Goal: Transaction & Acquisition: Purchase product/service

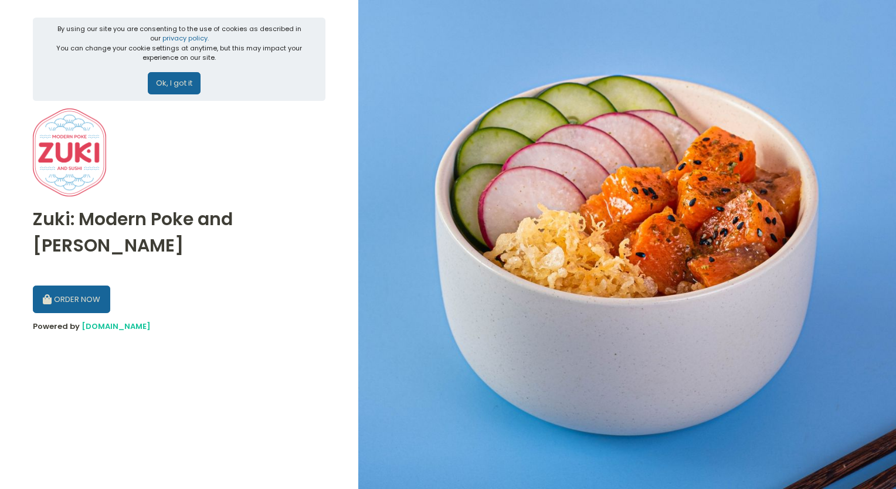
click at [87, 286] on button "ORDER NOW" at bounding box center [71, 300] width 77 height 28
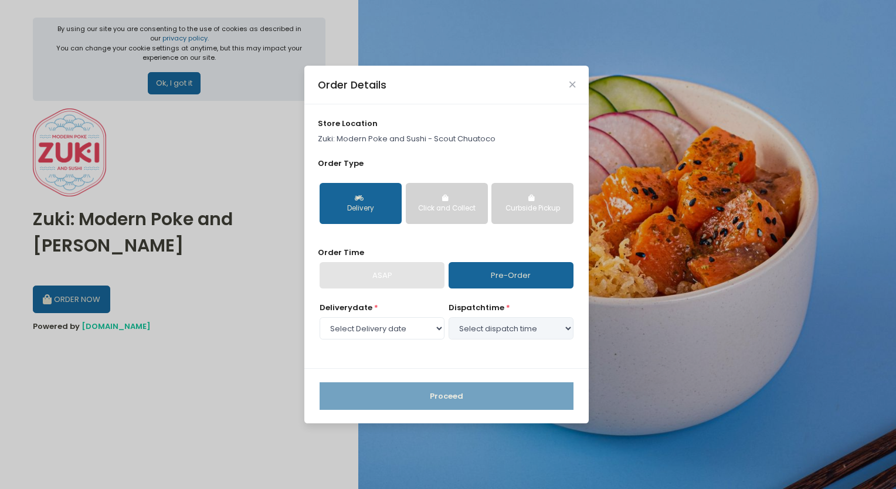
select select "[DATE]"
click at [528, 338] on select "Select dispatch time 11:00 AM - 11:30 AM 11:30 AM - 12:00 PM 12:00 PM - 12:30 P…" at bounding box center [511, 328] width 125 height 22
select select "11:30"
click at [449, 317] on select "Select dispatch time 11:00 AM - 11:30 AM 11:30 AM - 12:00 PM 12:00 PM - 12:30 P…" at bounding box center [511, 328] width 125 height 22
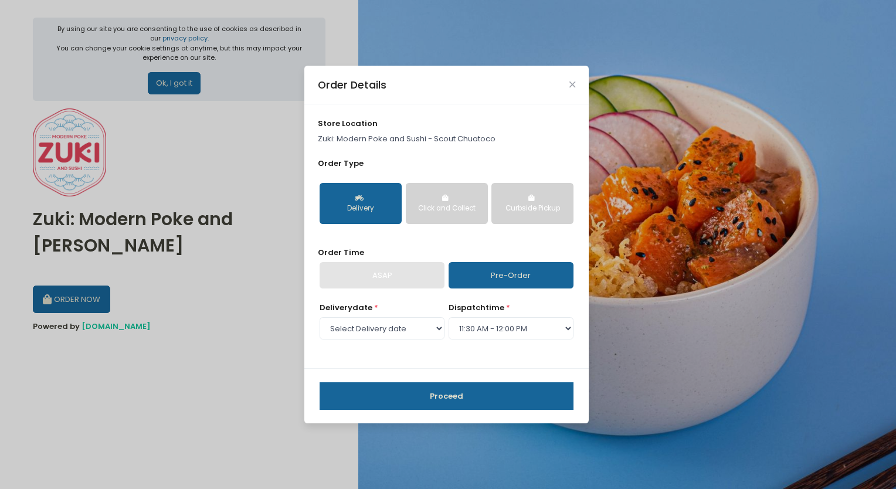
click at [443, 398] on button "Proceed" at bounding box center [447, 396] width 254 height 28
